Goal: Task Accomplishment & Management: Complete application form

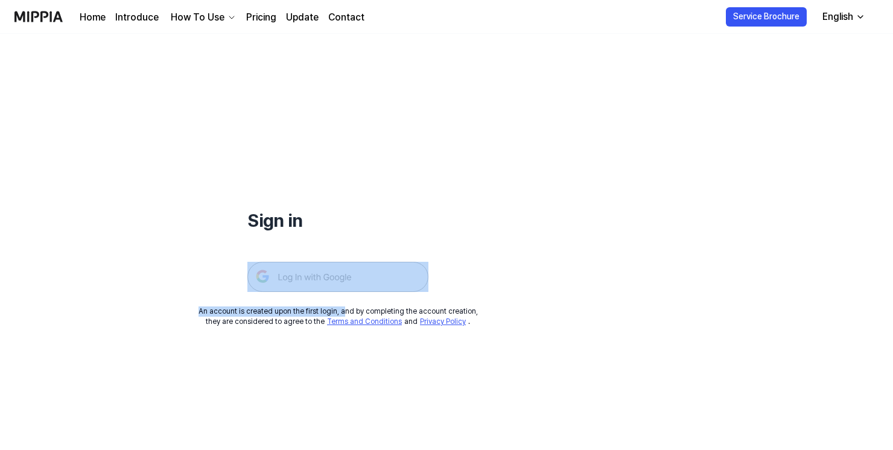
drag, startPoint x: 344, startPoint y: 303, endPoint x: 349, endPoint y: 288, distance: 16.2
click at [348, 289] on div "Sign in An account is created upon the first login, and by completing the accou…" at bounding box center [337, 180] width 675 height 293
click at [350, 282] on img at bounding box center [337, 277] width 181 height 30
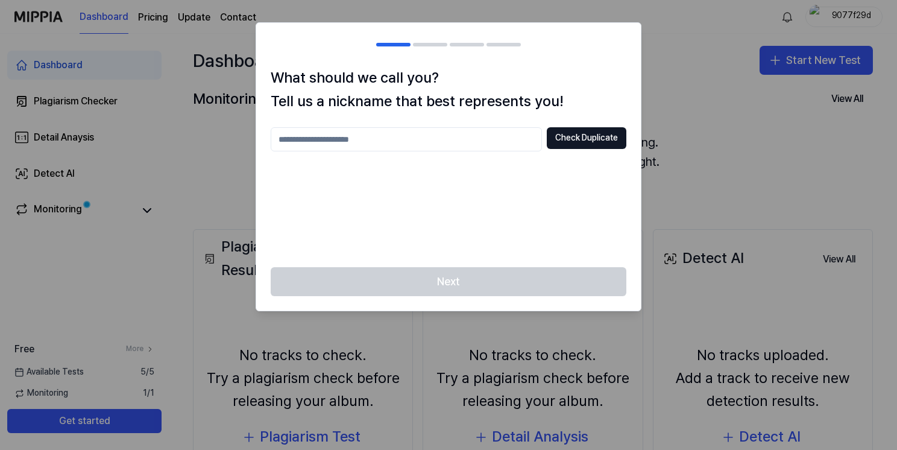
click at [479, 136] on input "text" at bounding box center [406, 139] width 271 height 24
type input "********"
click at [572, 141] on button "Check Duplicate" at bounding box center [587, 138] width 80 height 22
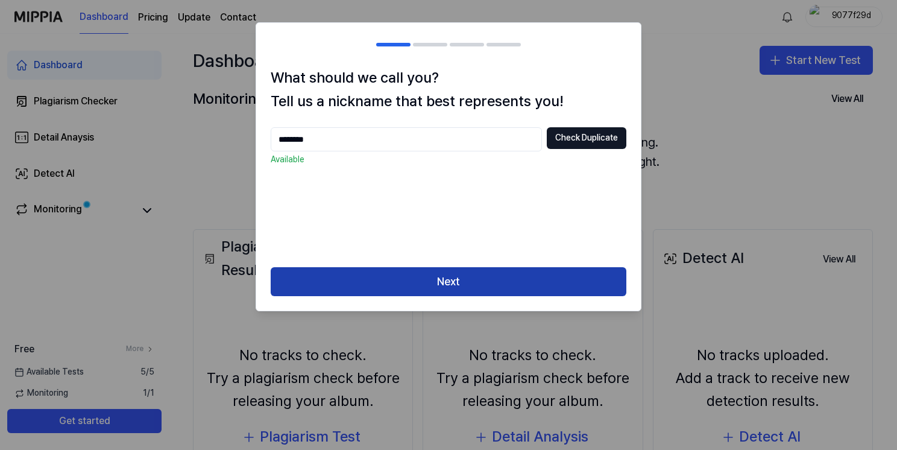
click at [415, 291] on button "Next" at bounding box center [449, 281] width 356 height 29
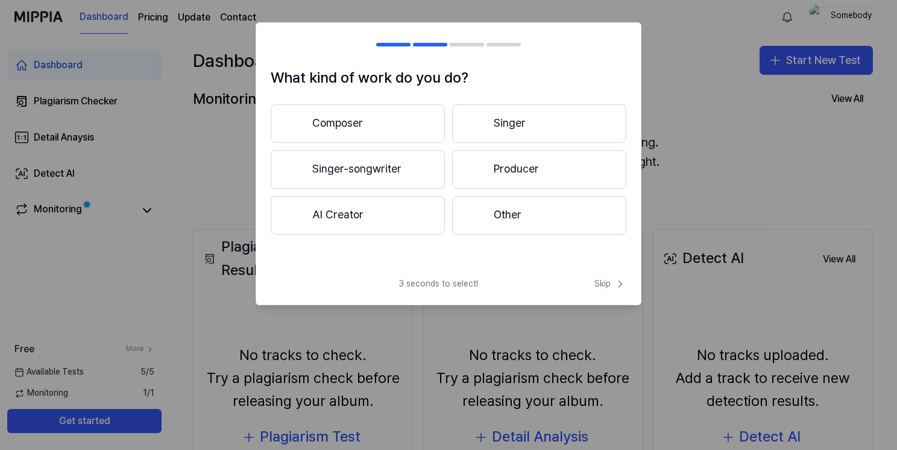
click at [480, 245] on div "What kind of work do you do? Composer Singer Singer-songwriter Producer AI Crea…" at bounding box center [448, 166] width 385 height 201
click at [485, 227] on button "Other" at bounding box center [539, 215] width 174 height 39
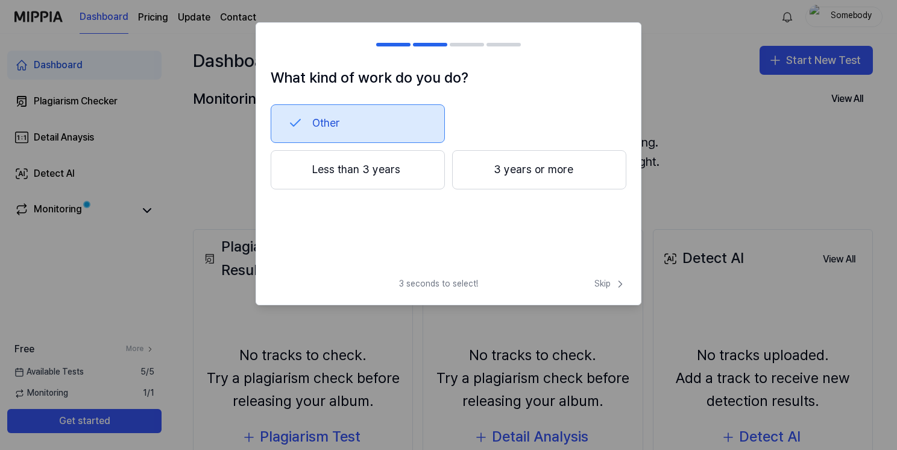
click at [416, 122] on button "Other" at bounding box center [358, 123] width 174 height 39
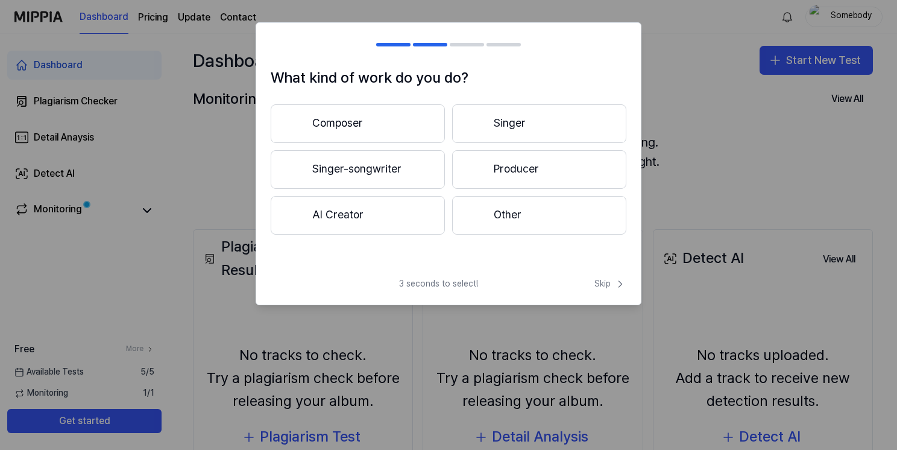
click at [496, 200] on button "Other" at bounding box center [539, 215] width 174 height 39
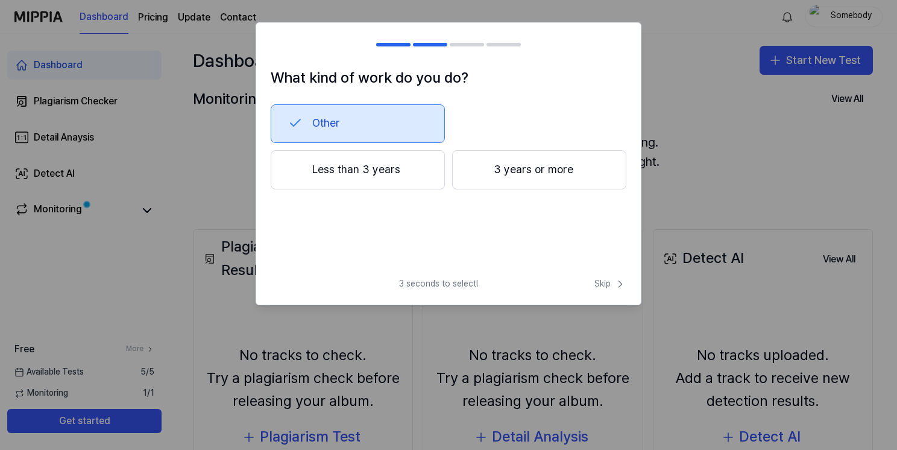
click at [382, 166] on button "Less than 3 years" at bounding box center [358, 170] width 174 height 40
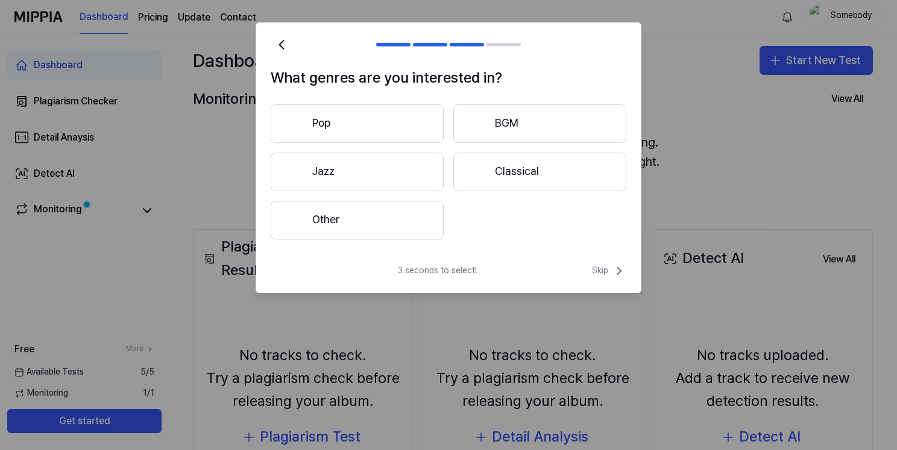
click at [374, 230] on button "Other" at bounding box center [357, 220] width 173 height 39
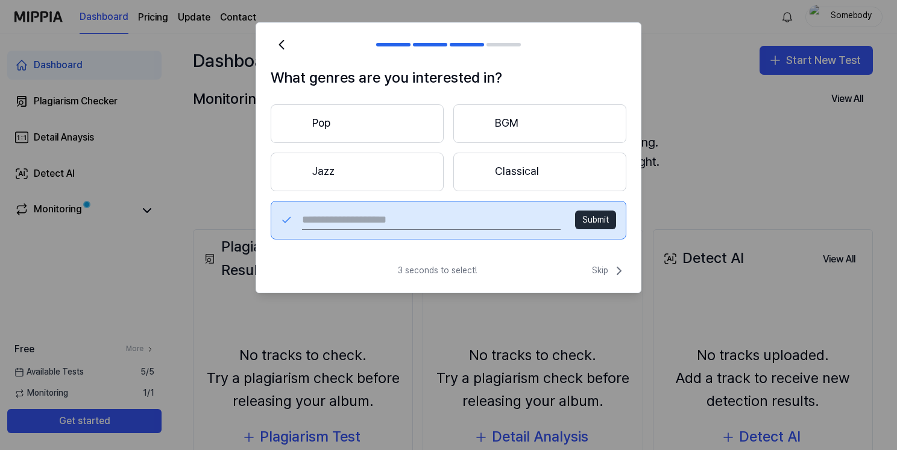
click at [391, 119] on button "Pop" at bounding box center [357, 123] width 173 height 39
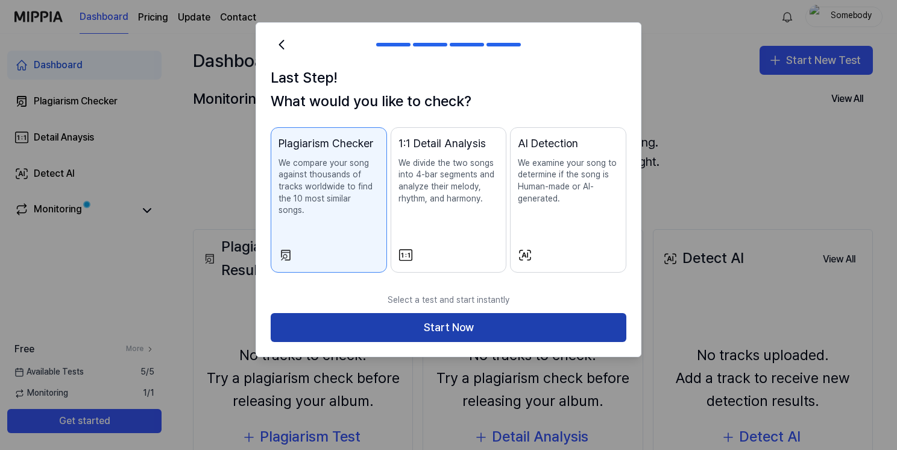
click at [467, 318] on button "Start Now" at bounding box center [449, 327] width 356 height 29
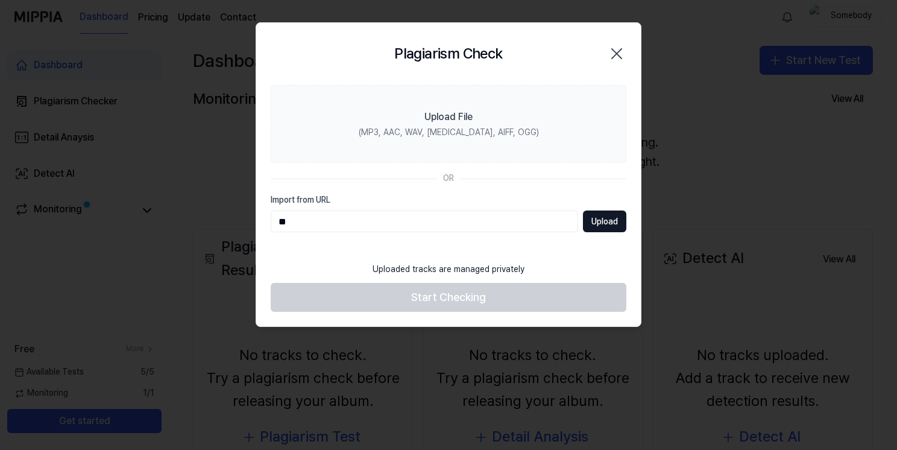
type input "*"
click at [618, 52] on icon "button" at bounding box center [617, 54] width 10 height 10
